Goal: Book appointment/travel/reservation

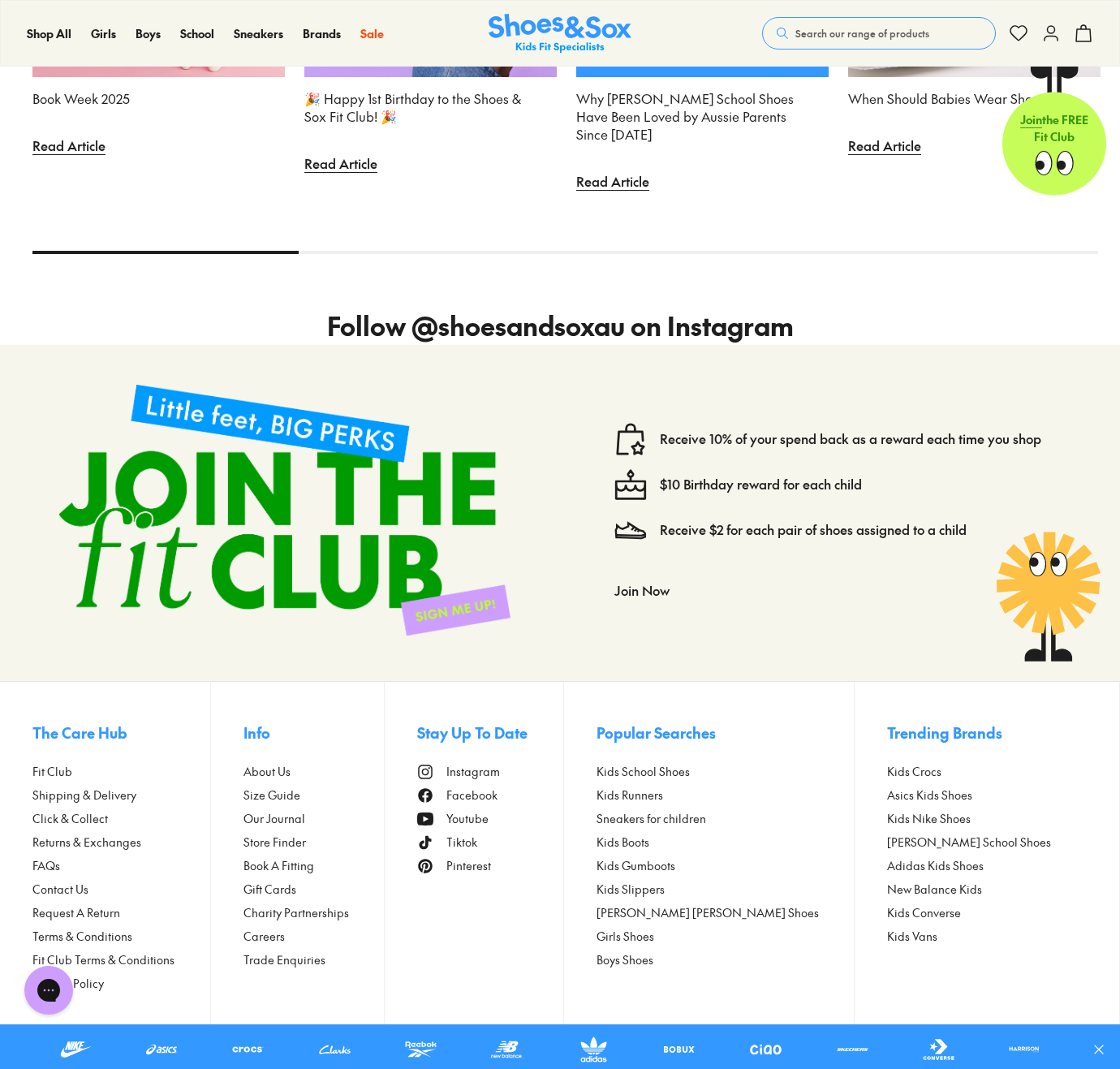
scroll to position [3850, 0]
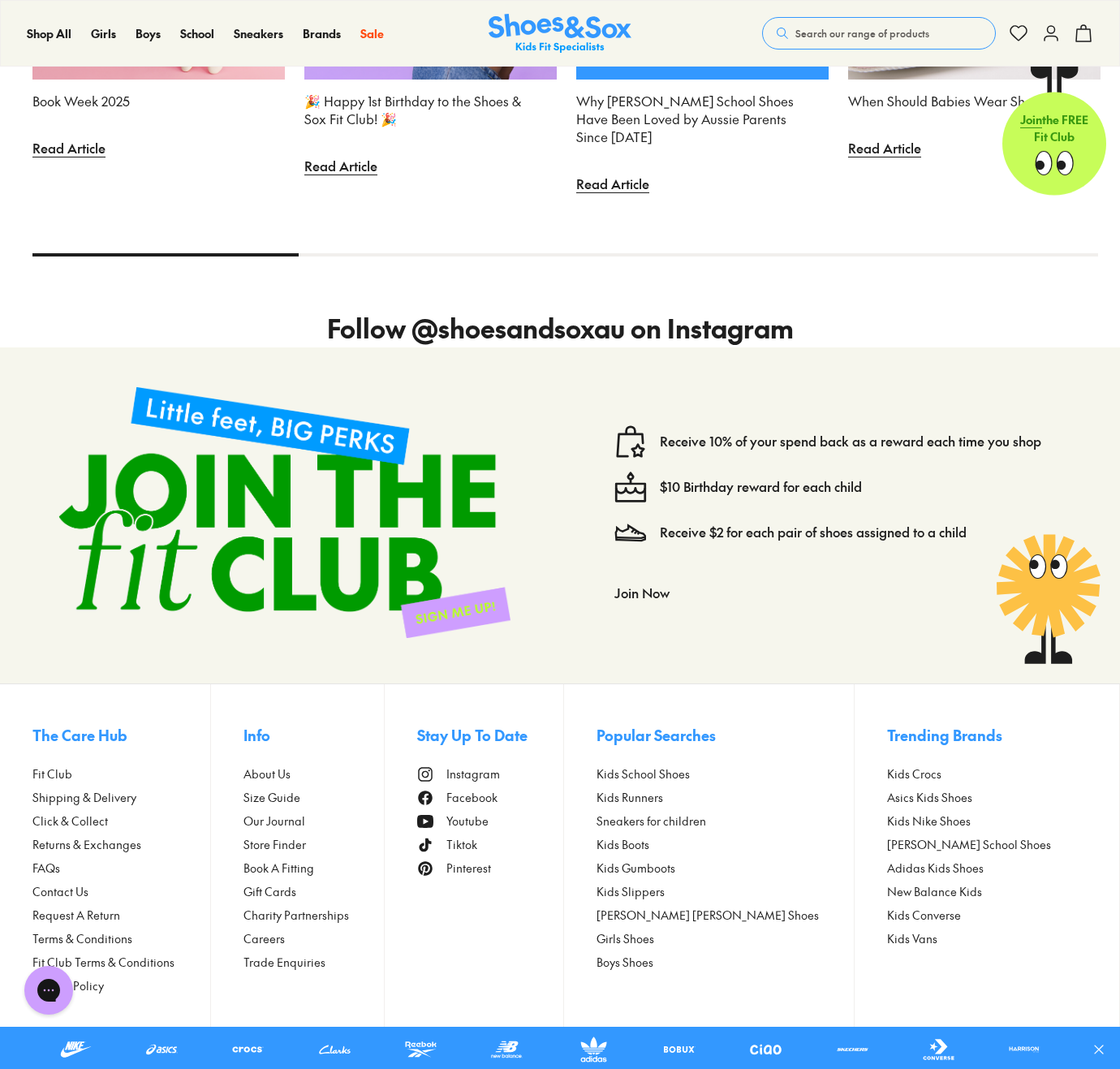
click at [500, 657] on span "Instagram" at bounding box center [472, 774] width 53 height 17
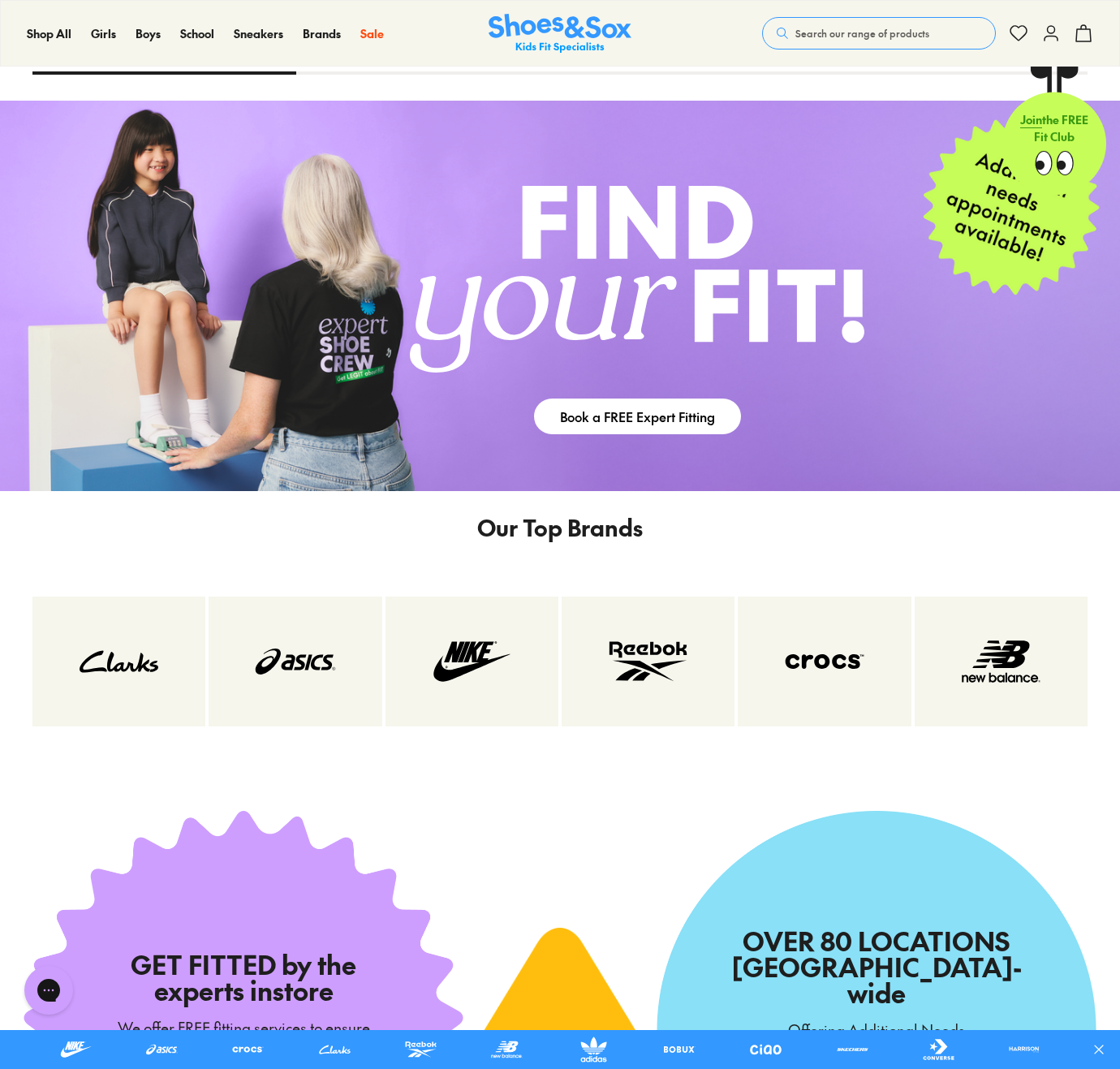
scroll to position [2210, 0]
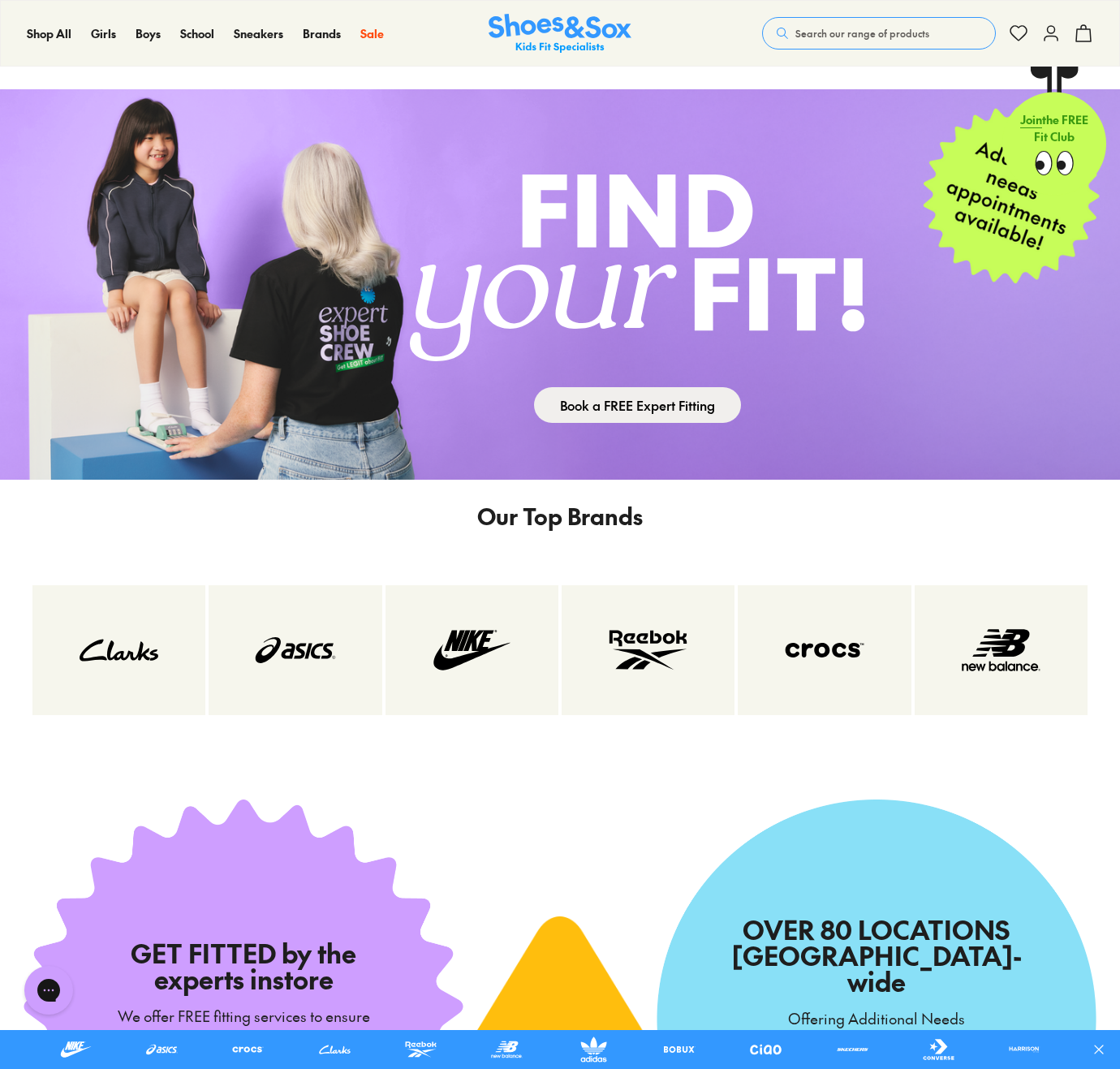
click at [587, 410] on link "Book a FREE Expert Fitting" at bounding box center [637, 404] width 207 height 36
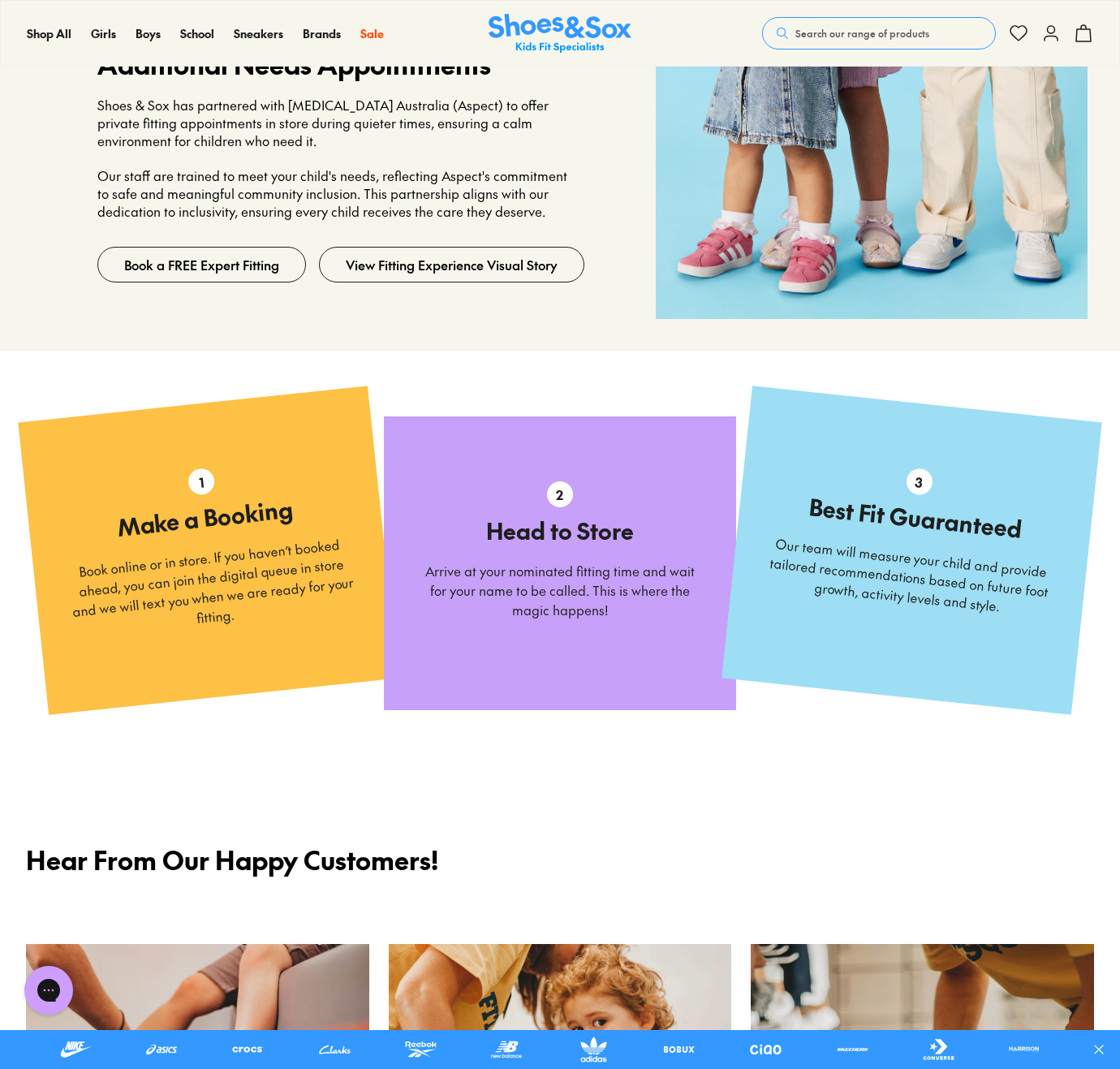
scroll to position [1338, 0]
